Goal: Navigation & Orientation: Find specific page/section

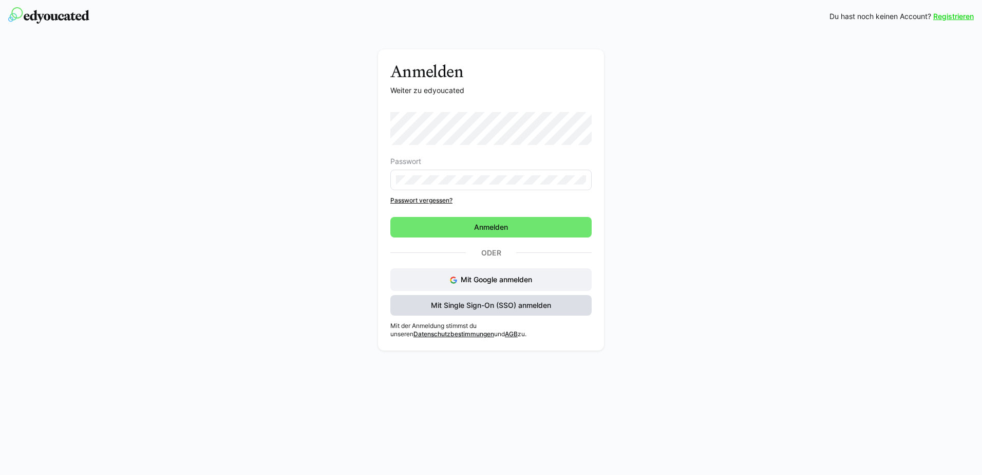
click at [505, 310] on span "Mit Single Sign-On (SSO) anmelden" at bounding box center [490, 305] width 123 height 10
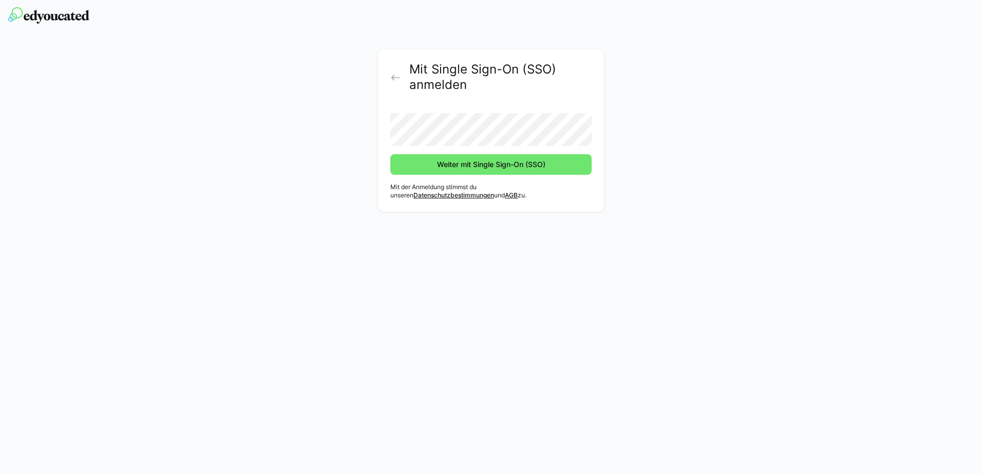
click at [390, 154] on button "Weiter mit Single Sign-On (SSO)" at bounding box center [490, 164] width 201 height 21
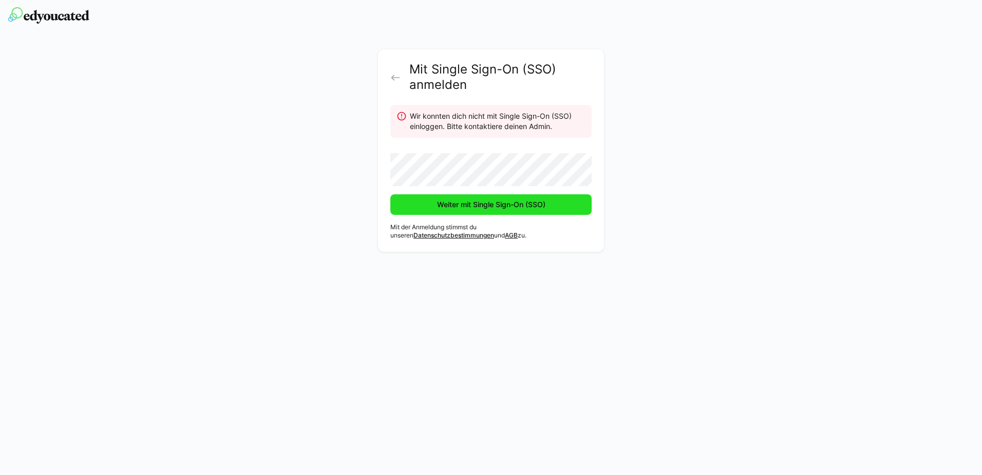
click at [454, 202] on span "Weiter mit Single Sign-On (SSO)" at bounding box center [491, 204] width 111 height 10
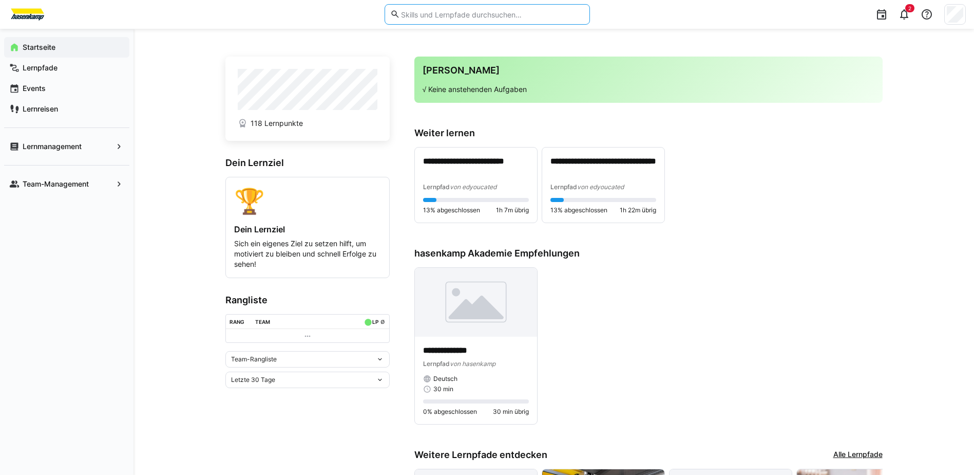
click at [411, 16] on input "text" at bounding box center [492, 14] width 184 height 9
